Goal: Browse casually: Explore the website without a specific task or goal

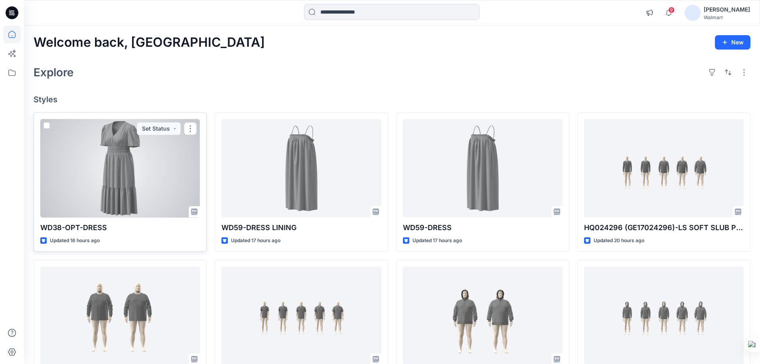
click at [128, 181] on div at bounding box center [120, 168] width 160 height 99
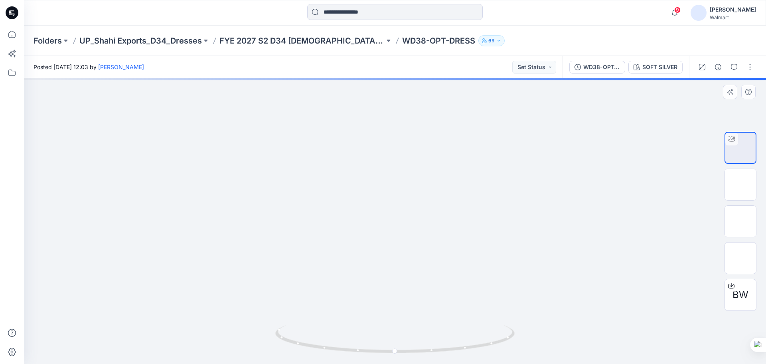
drag, startPoint x: 420, startPoint y: 304, endPoint x: 419, endPoint y: 265, distance: 39.5
drag, startPoint x: 419, startPoint y: 264, endPoint x: 417, endPoint y: 304, distance: 39.5
drag, startPoint x: 415, startPoint y: 282, endPoint x: 408, endPoint y: 200, distance: 82.1
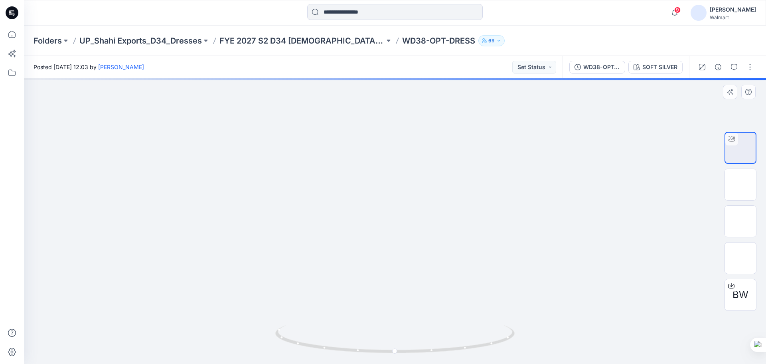
drag, startPoint x: 402, startPoint y: 172, endPoint x: 418, endPoint y: 222, distance: 52.4
drag, startPoint x: 415, startPoint y: 290, endPoint x: 419, endPoint y: 247, distance: 42.9
click at [419, 247] on div at bounding box center [395, 220] width 742 height 285
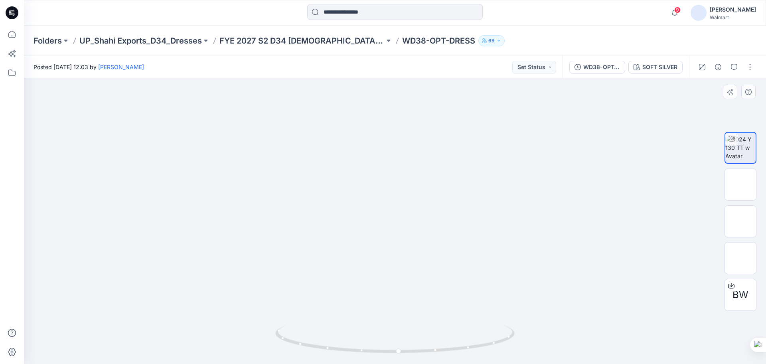
drag, startPoint x: 417, startPoint y: 302, endPoint x: 417, endPoint y: 129, distance: 173.2
drag, startPoint x: 428, startPoint y: 354, endPoint x: 372, endPoint y: 346, distance: 56.4
click at [372, 346] on icon at bounding box center [395, 340] width 241 height 30
drag, startPoint x: 433, startPoint y: 183, endPoint x: 434, endPoint y: 292, distance: 109.4
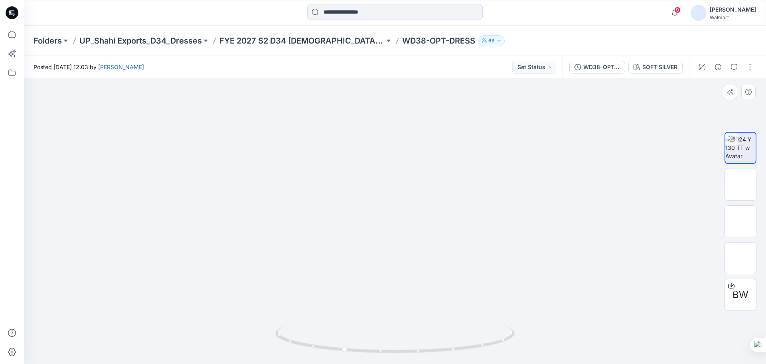
drag, startPoint x: 425, startPoint y: 208, endPoint x: 422, endPoint y: 271, distance: 63.9
drag, startPoint x: 383, startPoint y: 351, endPoint x: 427, endPoint y: 347, distance: 44.5
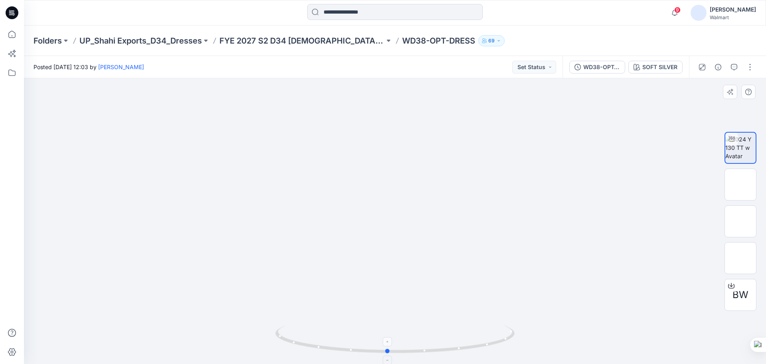
click at [427, 347] on icon at bounding box center [395, 340] width 241 height 30
drag, startPoint x: 419, startPoint y: 189, endPoint x: 424, endPoint y: 269, distance: 80.0
drag, startPoint x: 416, startPoint y: 253, endPoint x: 399, endPoint y: 162, distance: 92.5
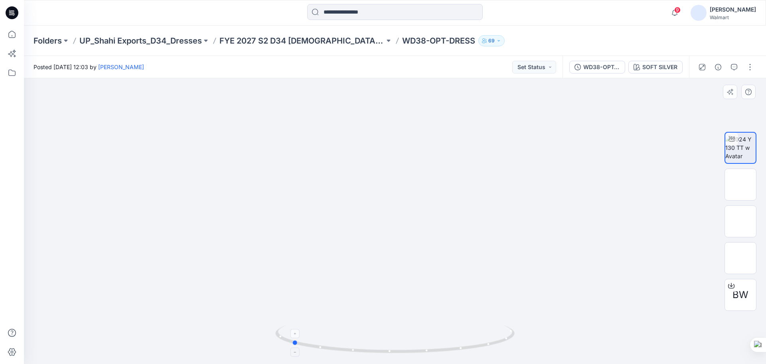
drag, startPoint x: 405, startPoint y: 352, endPoint x: 309, endPoint y: 351, distance: 95.8
click at [309, 351] on icon at bounding box center [395, 340] width 241 height 30
drag, startPoint x: 383, startPoint y: 320, endPoint x: 383, endPoint y: 251, distance: 68.2
click at [383, 253] on img at bounding box center [395, 130] width 533 height 465
drag, startPoint x: 397, startPoint y: 261, endPoint x: 394, endPoint y: 249, distance: 12.4
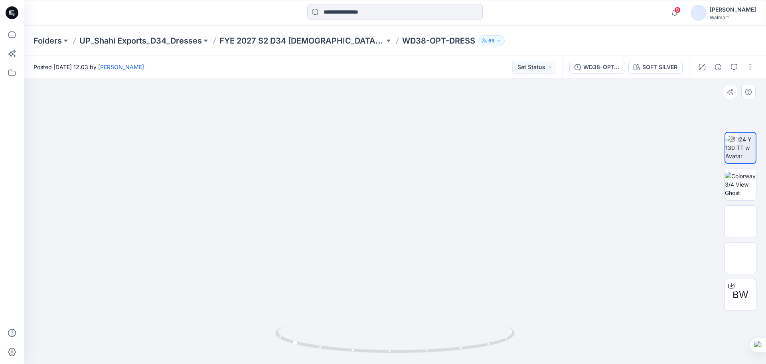
drag, startPoint x: 348, startPoint y: 353, endPoint x: 477, endPoint y: 350, distance: 128.1
click at [477, 350] on icon at bounding box center [395, 340] width 241 height 30
drag, startPoint x: 12, startPoint y: 9, endPoint x: 21, endPoint y: 10, distance: 8.8
click at [12, 9] on icon at bounding box center [12, 12] width 13 height 13
